Goal: Task Accomplishment & Management: Manage account settings

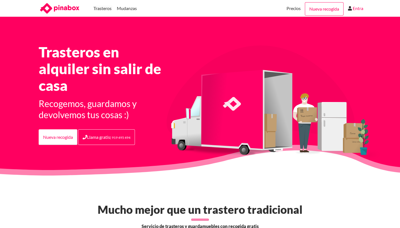
click at [355, 10] on link "Entra" at bounding box center [358, 8] width 11 height 17
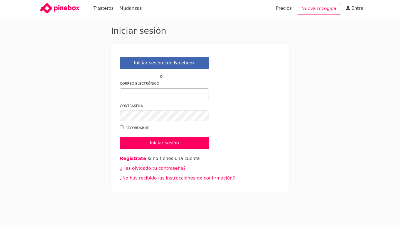
click at [168, 92] on input "Correo electrónico" at bounding box center [164, 93] width 89 height 11
type input "[EMAIL_ADDRESS][DOMAIN_NAME]"
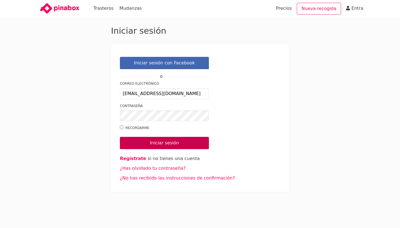
click at [189, 148] on input "Iniciar sesión" at bounding box center [164, 143] width 89 height 12
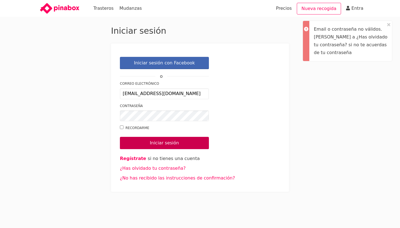
click at [184, 144] on input "Iniciar sesión" at bounding box center [164, 143] width 89 height 12
click at [161, 109] on div "Contraseña" at bounding box center [164, 112] width 89 height 18
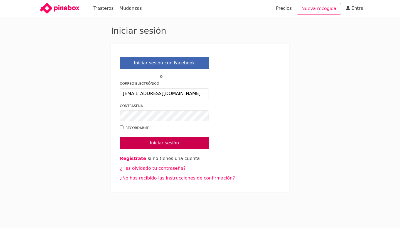
click at [140, 142] on input "Iniciar sesión" at bounding box center [164, 143] width 89 height 12
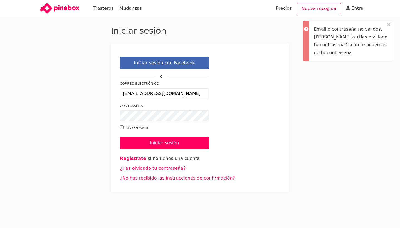
click at [329, 13] on link "Nueva recogida" at bounding box center [319, 9] width 45 height 12
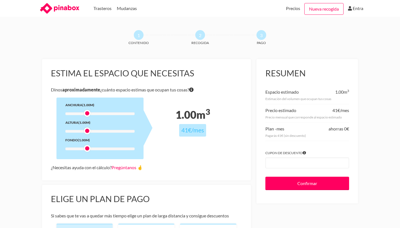
click at [352, 7] on li "Entra" at bounding box center [357, 8] width 19 height 5
click at [359, 11] on link "Entra" at bounding box center [358, 8] width 11 height 17
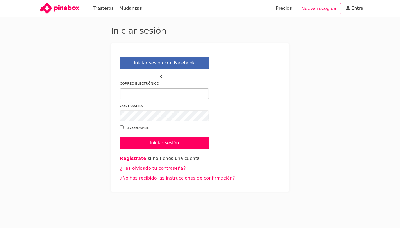
click at [174, 91] on input "Correo electrónico" at bounding box center [164, 93] width 89 height 11
type input "[EMAIL_ADDRESS][DOMAIN_NAME]"
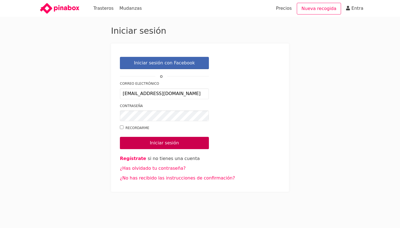
click at [156, 140] on input "Iniciar sesión" at bounding box center [164, 143] width 89 height 12
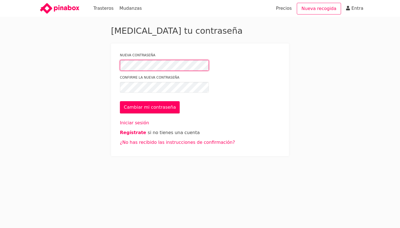
click at [103, 63] on div "Cambia tu contraseña Nueva contraseña Confirme la nueva contraseña Cambiar mi c…" at bounding box center [200, 91] width 334 height 130
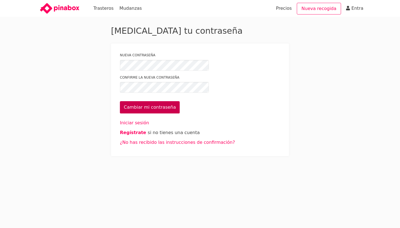
click at [150, 108] on input "Cambiar mi contraseña" at bounding box center [150, 107] width 60 height 12
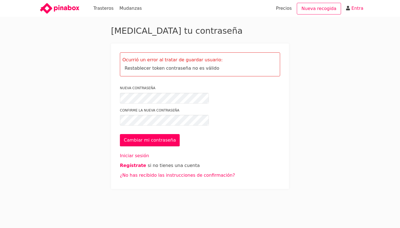
click at [353, 8] on link "Entra" at bounding box center [357, 8] width 12 height 17
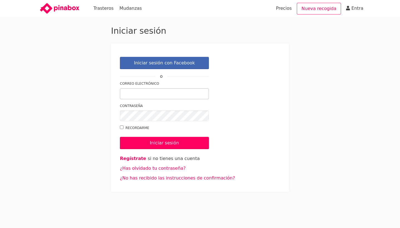
click at [161, 94] on input "Correo electrónico" at bounding box center [164, 93] width 89 height 11
type input "luciaechevarrialinares@gmail.com"
click at [154, 170] on link "¿Has olvidado tu contraseña?" at bounding box center [153, 167] width 66 height 5
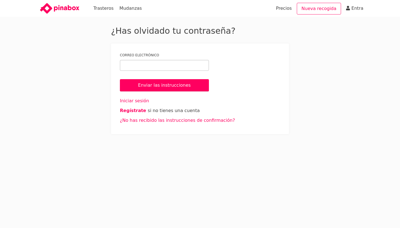
click at [163, 67] on input "Correo electrónico" at bounding box center [164, 65] width 89 height 11
type input "luciaechevarrialinares@gmail.com"
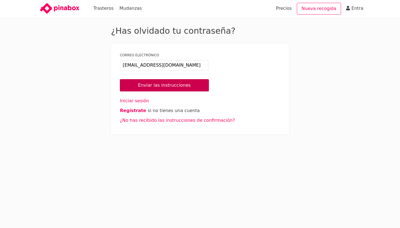
click at [174, 84] on input "Enviar las instrucciones" at bounding box center [164, 85] width 89 height 12
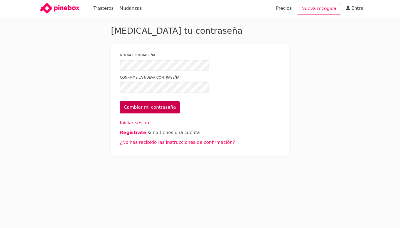
click at [159, 108] on input "Cambiar mi contraseña" at bounding box center [150, 107] width 60 height 12
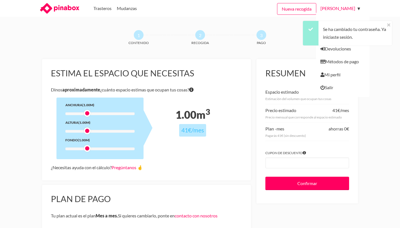
click at [338, 10] on link "[PERSON_NAME]" at bounding box center [339, 8] width 38 height 17
click at [358, 9] on link "Lucía Echevarria" at bounding box center [339, 8] width 38 height 17
click at [389, 26] on icon at bounding box center [388, 25] width 3 height 4
click at [356, 8] on link "Lucía Echevarria" at bounding box center [339, 8] width 38 height 17
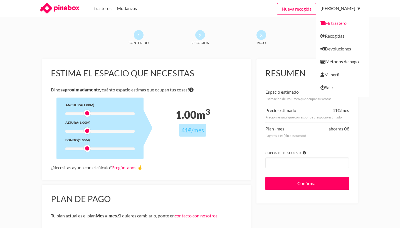
click at [339, 22] on link "Mi trastero" at bounding box center [342, 20] width 53 height 17
